Goal: Find contact information: Find contact information

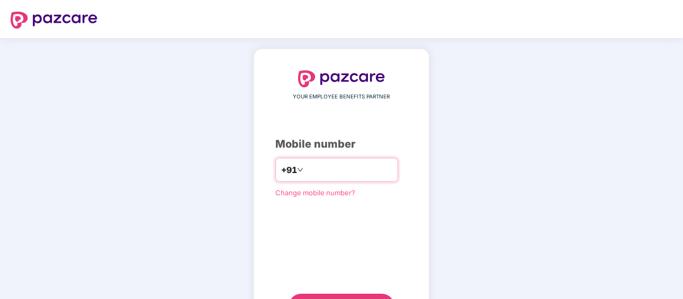
click at [331, 175] on input "number" at bounding box center [348, 169] width 87 height 17
type input "**********"
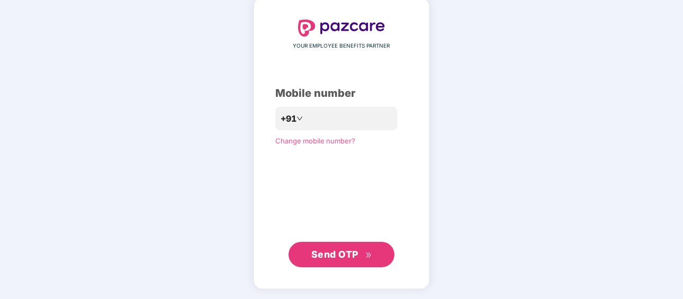
scroll to position [50, 0]
click at [352, 250] on span "Send OTP" at bounding box center [334, 254] width 47 height 11
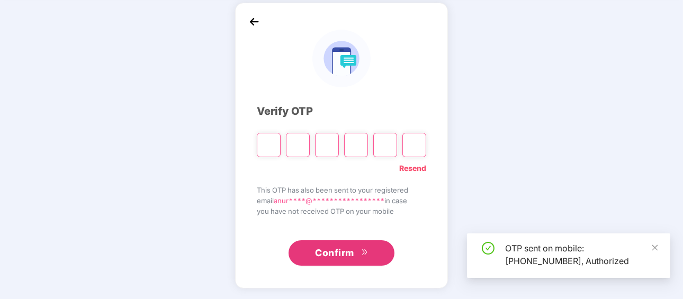
scroll to position [46, 0]
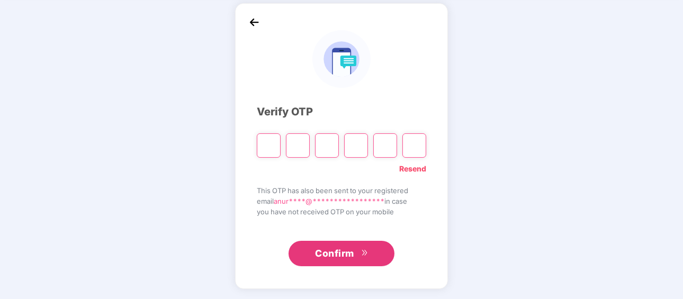
type input "*"
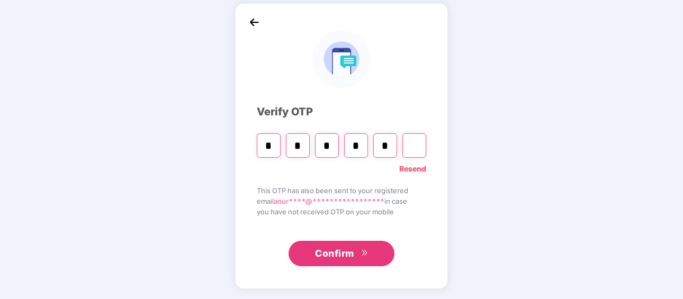
type input "*"
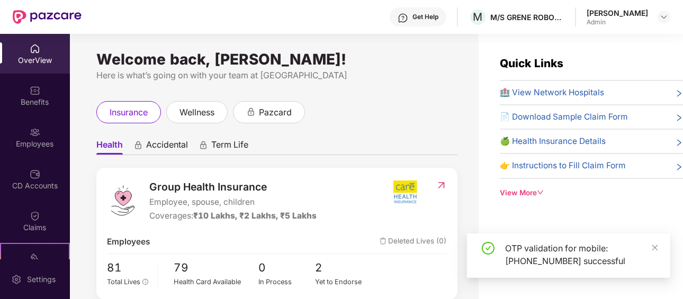
click at [537, 93] on span "🏥 View Network Hospitals" at bounding box center [551, 92] width 104 height 13
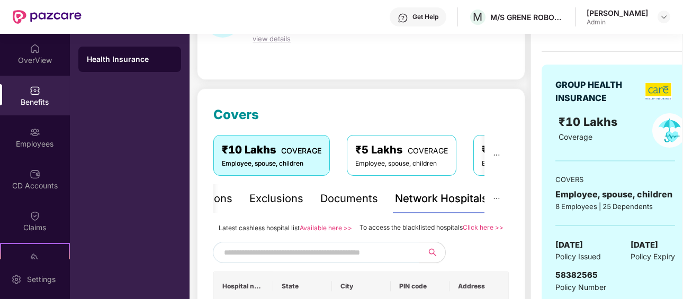
scroll to position [106, 0]
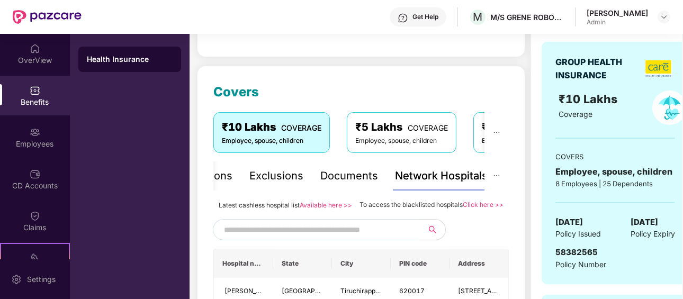
click at [315, 224] on input "text" at bounding box center [314, 230] width 181 height 16
type input "*********"
click at [431, 225] on button "button" at bounding box center [429, 229] width 32 height 21
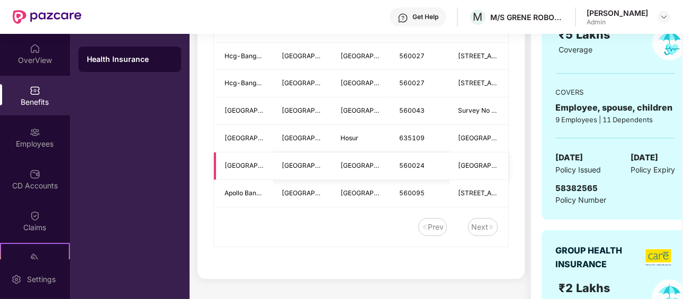
scroll to position [423, 0]
click at [489, 229] on div "Next" at bounding box center [483, 228] width 30 height 18
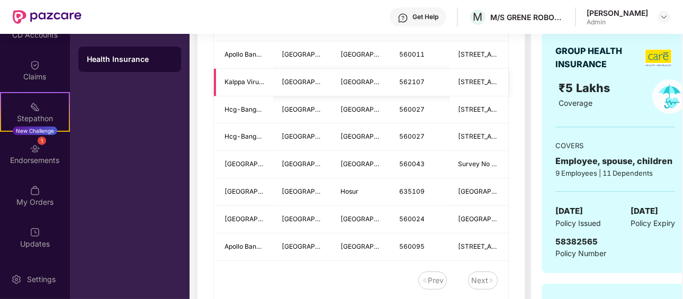
scroll to position [317, 0]
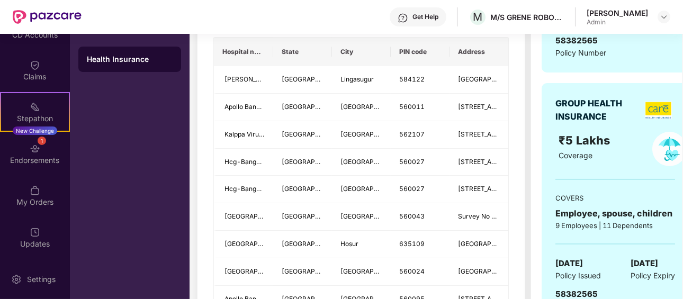
click at [418, 17] on div "Get Help" at bounding box center [425, 17] width 26 height 8
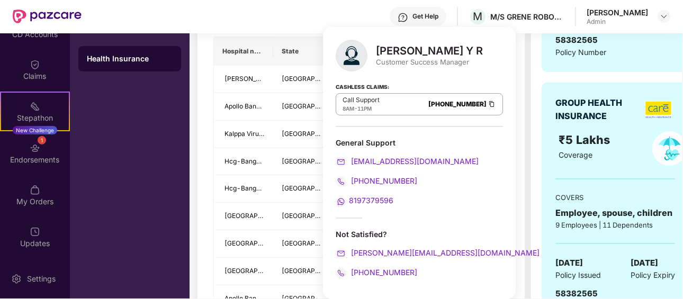
scroll to position [0, 0]
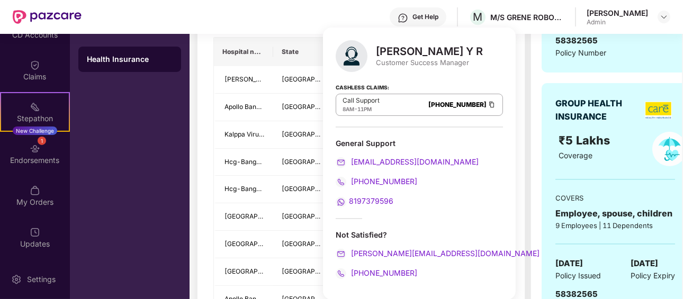
click at [147, 17] on div "Get Help M M/S GRENE ROBOTICS INDIA PVT LIMITED [PERSON_NAME] Admin" at bounding box center [375, 17] width 588 height 34
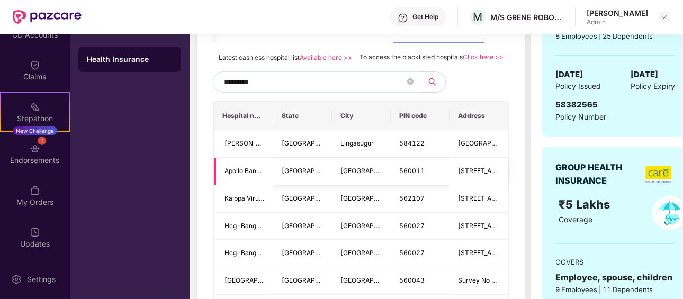
scroll to position [158, 0]
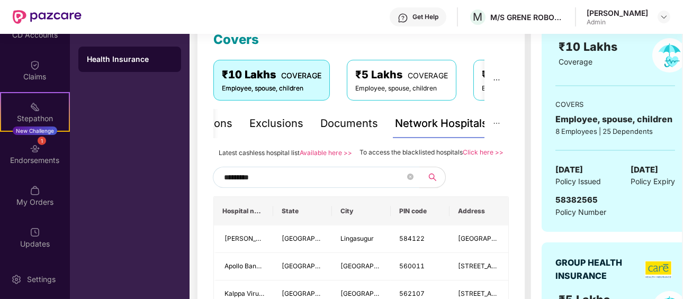
click at [419, 14] on div "Get Help" at bounding box center [425, 17] width 26 height 8
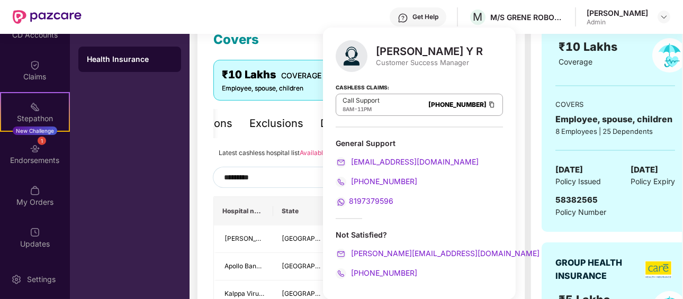
scroll to position [1, 0]
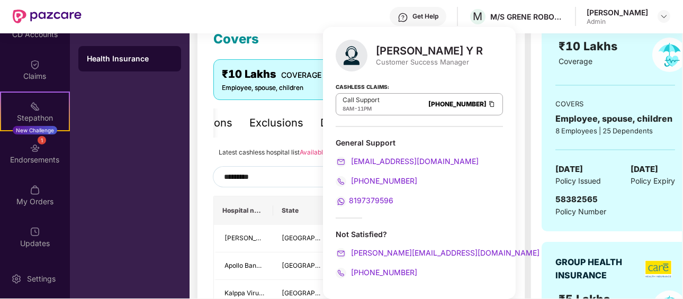
click at [366, 198] on span "8197379596" at bounding box center [371, 200] width 44 height 9
drag, startPoint x: 399, startPoint y: 199, endPoint x: 350, endPoint y: 192, distance: 49.8
click at [350, 192] on div "General Support [EMAIL_ADDRESS][DOMAIN_NAME] [PHONE_NUMBER] 8197379596" at bounding box center [418, 172] width 167 height 69
copy span "8197379596"
